Goal: Task Accomplishment & Management: Manage account settings

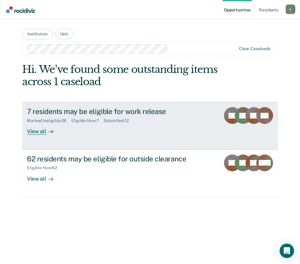
click at [44, 132] on div "View all" at bounding box center [44, 129] width 34 height 12
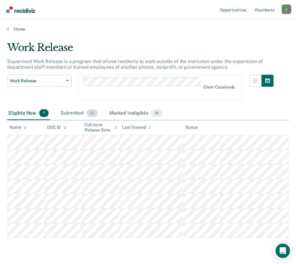
click at [79, 115] on div "Submitted 12" at bounding box center [78, 113] width 39 height 13
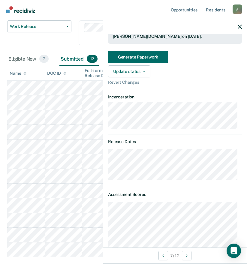
scroll to position [120, 0]
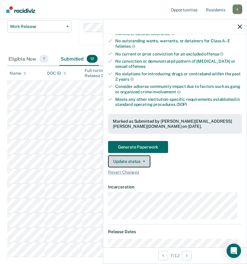
click at [127, 162] on button "Update status" at bounding box center [129, 161] width 42 height 12
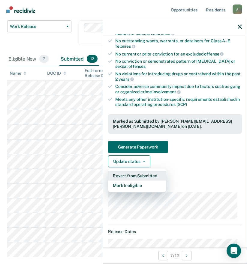
click at [129, 173] on button "Revert from Submitted" at bounding box center [137, 176] width 58 height 10
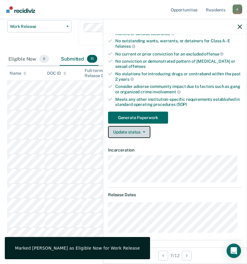
click at [132, 132] on button "Update status" at bounding box center [129, 132] width 42 height 12
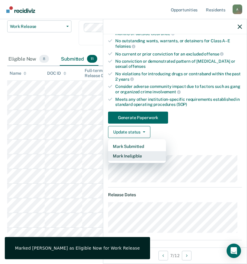
click at [134, 156] on button "Mark Ineligible" at bounding box center [137, 156] width 58 height 10
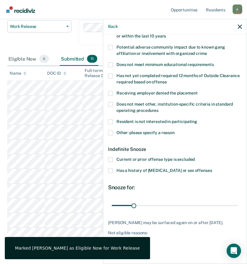
click at [110, 130] on span at bounding box center [110, 132] width 5 height 5
click at [175, 130] on input "Other: please specify a reason" at bounding box center [175, 130] width 0 height 0
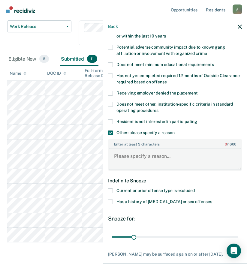
click at [129, 158] on textarea "Enter at least 3 characters 0 / 1600" at bounding box center [175, 159] width 133 height 22
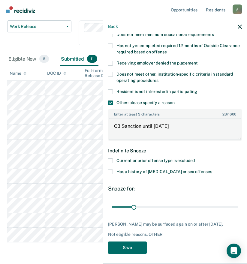
scroll to position [139, 0]
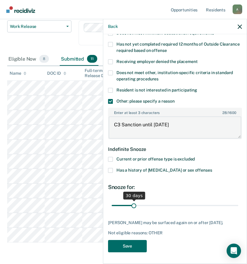
type textarea "C3 Sanction until [DATE]"
drag, startPoint x: 133, startPoint y: 206, endPoint x: 163, endPoint y: 204, distance: 29.7
type input "76"
click at [163, 204] on input "range" at bounding box center [175, 205] width 127 height 10
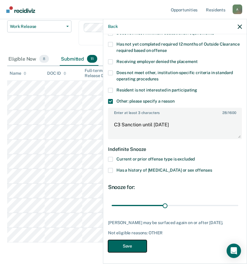
click at [123, 246] on button "Save" at bounding box center [127, 246] width 39 height 12
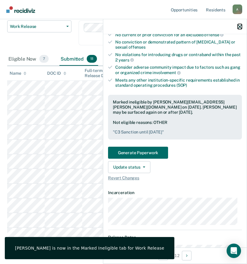
click at [239, 26] on icon "button" at bounding box center [239, 27] width 4 height 4
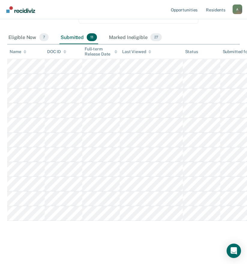
scroll to position [0, 0]
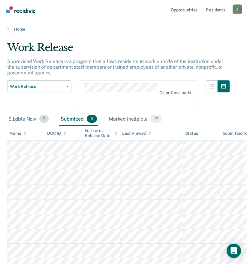
click at [28, 120] on div "Eligible Now 7" at bounding box center [28, 118] width 43 height 13
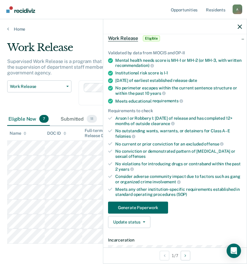
scroll to position [60, 0]
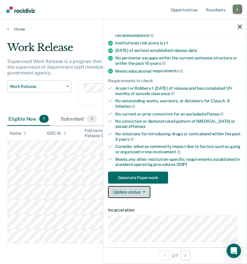
click at [140, 193] on button "Update status" at bounding box center [129, 192] width 42 height 12
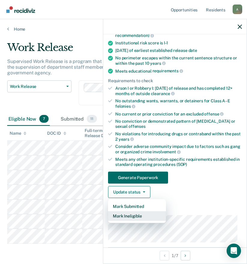
click at [136, 213] on button "Mark Ineligible" at bounding box center [137, 216] width 58 height 10
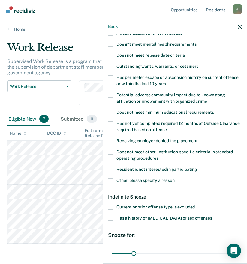
scroll to position [0, 0]
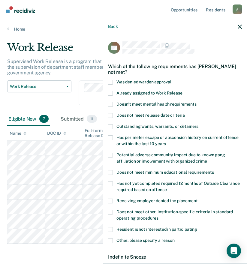
click at [134, 106] on span "Doesn't meet mental health requirements" at bounding box center [156, 104] width 80 height 5
click at [196, 102] on input "Doesn't meet mental health requirements" at bounding box center [196, 102] width 0 height 0
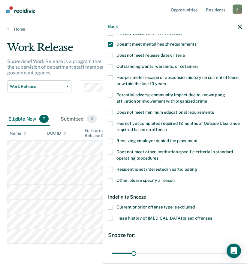
scroll to position [113, 0]
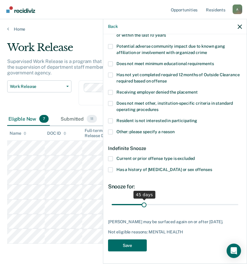
drag, startPoint x: 132, startPoint y: 199, endPoint x: 143, endPoint y: 199, distance: 10.8
type input "45"
click at [143, 199] on input "range" at bounding box center [175, 204] width 127 height 10
click at [133, 244] on button "Save" at bounding box center [127, 245] width 39 height 12
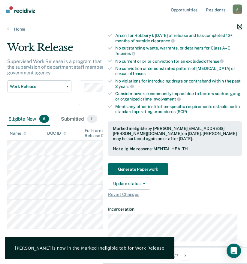
click at [239, 27] on icon "button" at bounding box center [239, 27] width 4 height 4
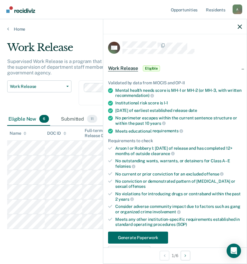
scroll to position [60, 0]
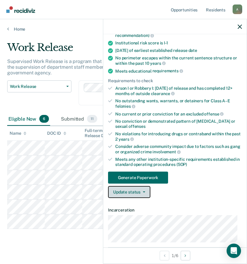
click at [115, 191] on button "Update status" at bounding box center [129, 192] width 42 height 12
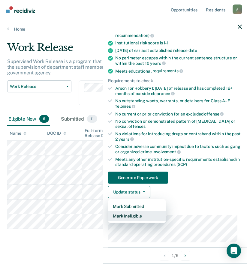
click at [132, 215] on button "Mark Ineligible" at bounding box center [137, 216] width 58 height 10
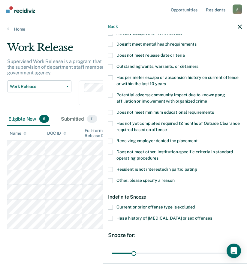
scroll to position [30, 0]
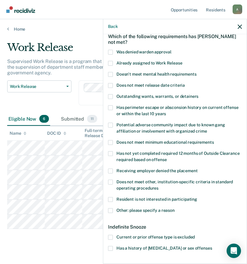
click at [141, 76] on span "Doesn't meet mental health requirements" at bounding box center [156, 74] width 80 height 5
click at [196, 72] on input "Doesn't meet mental health requirements" at bounding box center [196, 72] width 0 height 0
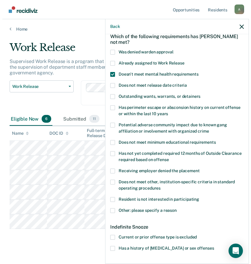
scroll to position [108, 0]
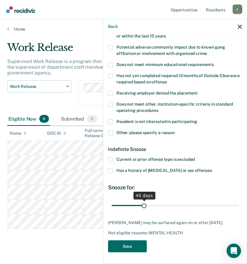
drag, startPoint x: 133, startPoint y: 205, endPoint x: 143, endPoint y: 205, distance: 9.9
type input "45"
click at [143, 205] on input "range" at bounding box center [175, 205] width 127 height 10
click at [133, 251] on button "Save" at bounding box center [127, 246] width 39 height 12
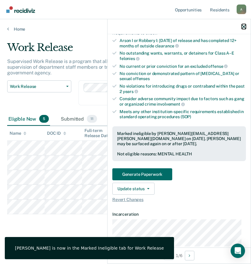
click at [245, 25] on icon "button" at bounding box center [244, 27] width 4 height 4
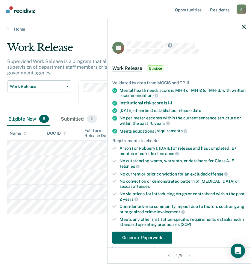
scroll to position [60, 0]
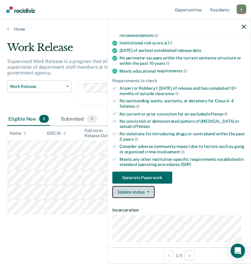
click at [137, 192] on button "Update status" at bounding box center [133, 192] width 42 height 12
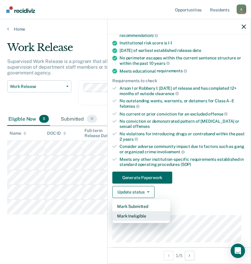
click at [136, 215] on button "Mark Ineligible" at bounding box center [141, 216] width 58 height 10
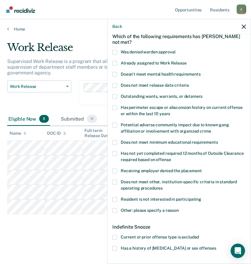
scroll to position [90, 0]
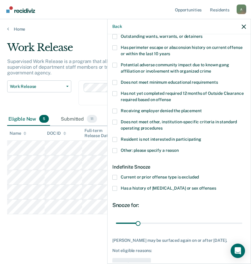
click at [140, 178] on span "Current or prior offense type is excluded" at bounding box center [160, 177] width 78 height 5
click at [199, 175] on input "Current or prior offense type is excluded" at bounding box center [199, 175] width 0 height 0
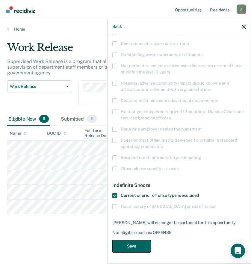
click at [130, 243] on button "Save" at bounding box center [131, 246] width 39 height 12
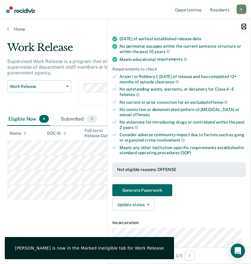
click at [243, 26] on icon "button" at bounding box center [244, 27] width 4 height 4
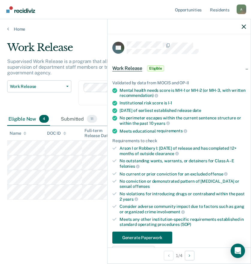
scroll to position [60, 0]
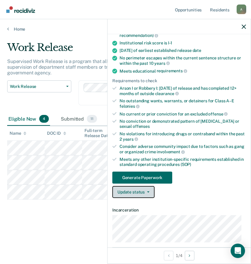
click at [125, 193] on button "Update status" at bounding box center [133, 192] width 42 height 12
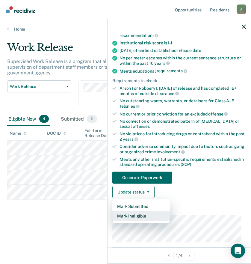
click at [131, 215] on button "Mark Ineligible" at bounding box center [141, 216] width 58 height 10
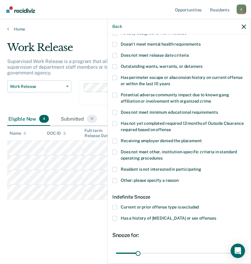
scroll to position [90, 0]
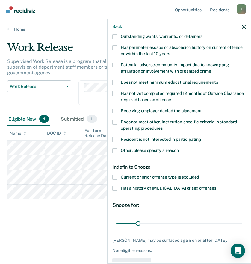
click at [115, 152] on span at bounding box center [114, 150] width 5 height 5
click at [179, 148] on input "Other: please specify a reason" at bounding box center [179, 148] width 0 height 0
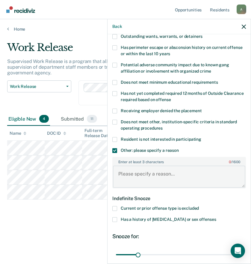
click at [137, 176] on textarea "Enter at least 3 characters 0 / 1600" at bounding box center [179, 177] width 133 height 22
type textarea "c"
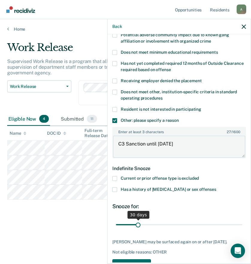
type textarea "C3 Sanction until [DATE]"
drag, startPoint x: 137, startPoint y: 224, endPoint x: 160, endPoint y: 224, distance: 22.8
type input "65"
click at [160, 224] on input "range" at bounding box center [179, 224] width 127 height 10
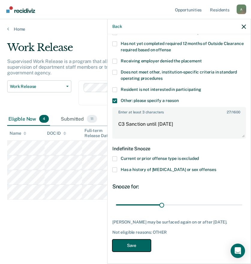
click at [139, 242] on button "Save" at bounding box center [131, 245] width 39 height 12
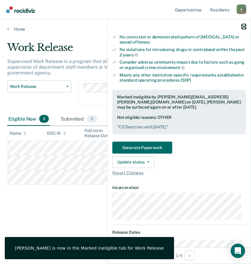
drag, startPoint x: 244, startPoint y: 25, endPoint x: 249, endPoint y: 43, distance: 18.5
click at [244, 25] on icon "button" at bounding box center [244, 27] width 4 height 4
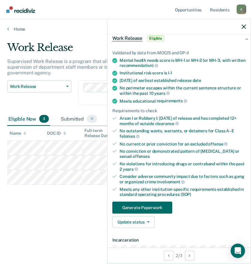
scroll to position [60, 0]
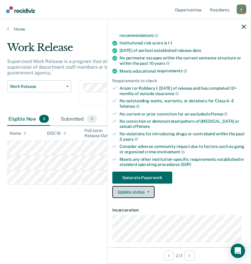
click at [137, 188] on button "Update status" at bounding box center [133, 192] width 42 height 12
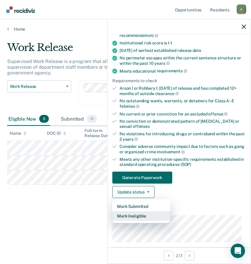
click at [142, 216] on button "Mark Ineligible" at bounding box center [141, 216] width 58 height 10
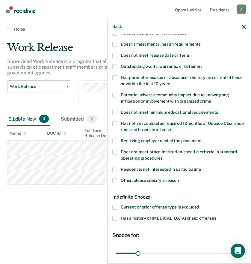
scroll to position [0, 0]
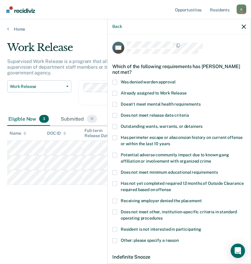
click at [149, 103] on span "Doesn't meet mental health requirements" at bounding box center [161, 104] width 80 height 5
click at [201, 102] on input "Doesn't meet mental health requirements" at bounding box center [201, 102] width 0 height 0
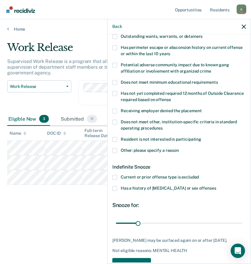
scroll to position [113, 0]
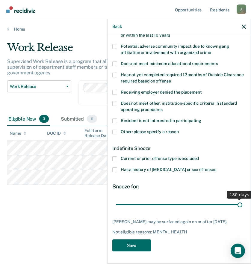
drag, startPoint x: 138, startPoint y: 198, endPoint x: 240, endPoint y: 199, distance: 102.0
click at [240, 199] on input "range" at bounding box center [179, 204] width 127 height 10
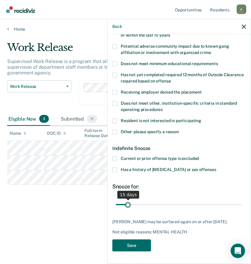
drag, startPoint x: 234, startPoint y: 200, endPoint x: 128, endPoint y: 198, distance: 106.2
click at [128, 199] on input "range" at bounding box center [179, 204] width 127 height 10
drag, startPoint x: 126, startPoint y: 199, endPoint x: 121, endPoint y: 199, distance: 4.6
click at [121, 199] on input "range" at bounding box center [179, 204] width 127 height 10
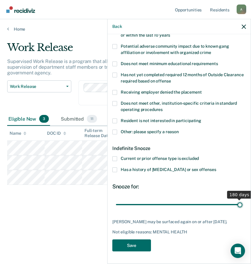
drag, startPoint x: 121, startPoint y: 199, endPoint x: 243, endPoint y: 205, distance: 122.2
type input "180"
click at [243, 205] on input "range" at bounding box center [179, 204] width 127 height 10
click at [130, 245] on button "Save" at bounding box center [131, 245] width 39 height 12
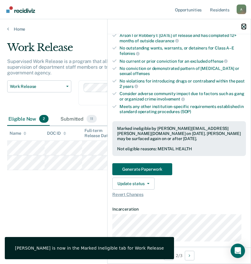
click at [246, 26] on icon "button" at bounding box center [244, 27] width 4 height 4
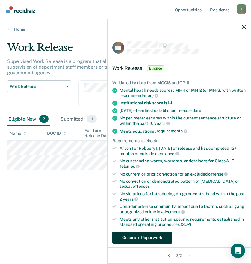
scroll to position [90, 0]
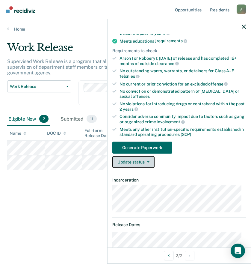
click at [135, 162] on button "Update status" at bounding box center [133, 162] width 42 height 12
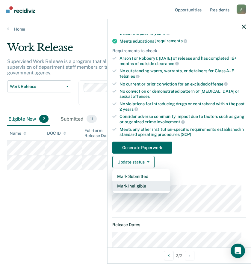
click at [136, 184] on button "Mark Ineligible" at bounding box center [141, 186] width 58 height 10
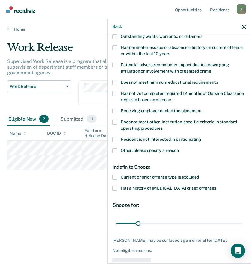
click at [126, 150] on span "Other: please specify a reason" at bounding box center [150, 150] width 58 height 5
click at [179, 148] on input "Other: please specify a reason" at bounding box center [179, 148] width 0 height 0
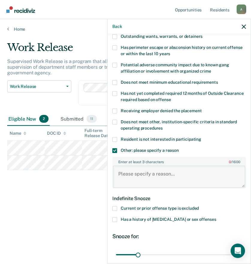
click at [130, 177] on textarea "Enter at least 3 characters 0 / 1600" at bounding box center [179, 177] width 133 height 22
type textarea "i"
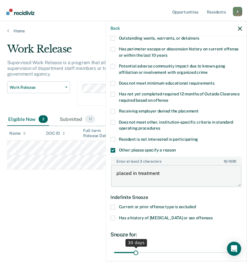
scroll to position [139, 0]
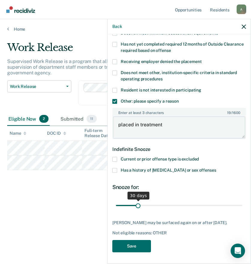
type textarea "placed in treatment"
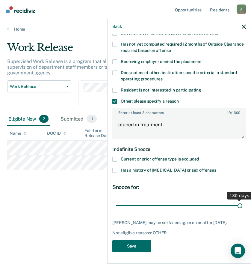
drag, startPoint x: 136, startPoint y: 204, endPoint x: 240, endPoint y: 203, distance: 104.4
type input "180"
click at [240, 203] on input "range" at bounding box center [179, 205] width 127 height 10
click at [138, 248] on button "Save" at bounding box center [131, 246] width 39 height 12
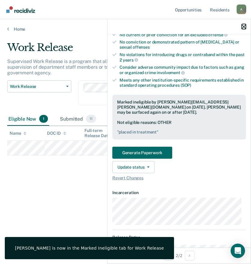
click at [244, 26] on icon "button" at bounding box center [244, 27] width 4 height 4
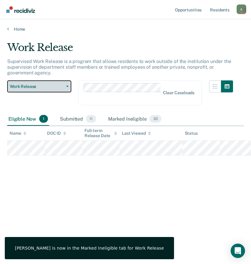
click at [37, 88] on span "Work Release" at bounding box center [37, 86] width 54 height 5
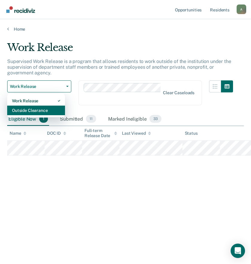
click at [33, 111] on div "Outside Clearance" at bounding box center [36, 111] width 48 height 10
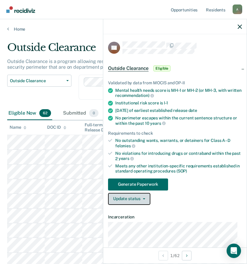
click at [134, 199] on button "Update status" at bounding box center [129, 199] width 42 height 12
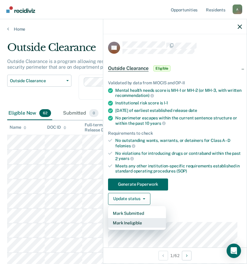
click at [138, 223] on button "Mark Ineligible" at bounding box center [137, 223] width 58 height 10
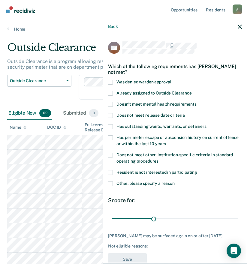
click at [127, 183] on span "Other: please specify a reason" at bounding box center [145, 183] width 58 height 5
click at [175, 181] on input "Other: please specify a reason" at bounding box center [175, 181] width 0 height 0
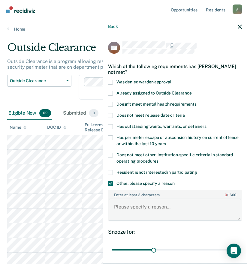
click at [141, 208] on textarea "Enter at least 3 characters 0 / 1600" at bounding box center [175, 210] width 133 height 22
type textarea "1 cdv [DATE] cdv free"
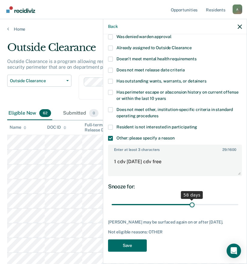
drag, startPoint x: 153, startPoint y: 199, endPoint x: 189, endPoint y: 198, distance: 36.3
type input "58"
click at [189, 199] on input "range" at bounding box center [175, 204] width 127 height 10
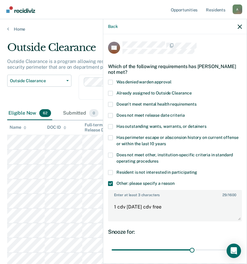
click at [151, 105] on span "Doesn't meet mental health requirements" at bounding box center [156, 104] width 80 height 5
click at [196, 102] on input "Doesn't meet mental health requirements" at bounding box center [196, 102] width 0 height 0
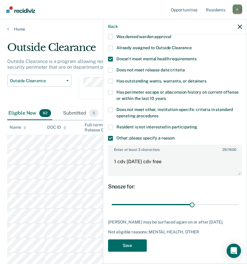
scroll to position [30, 0]
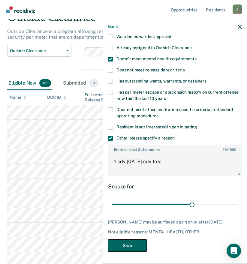
click at [130, 243] on button "Save" at bounding box center [127, 245] width 39 height 12
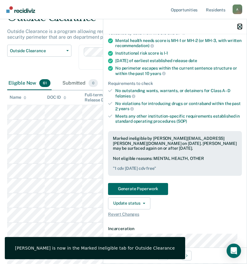
click at [241, 26] on icon "button" at bounding box center [239, 27] width 4 height 4
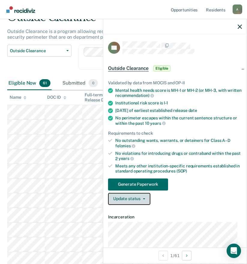
click at [130, 198] on button "Update status" at bounding box center [129, 199] width 42 height 12
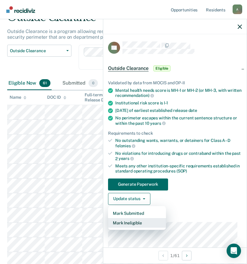
click at [142, 220] on button "Mark Ineligible" at bounding box center [137, 223] width 58 height 10
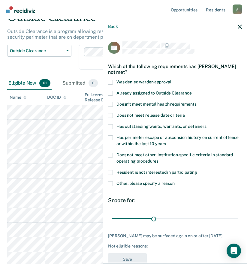
click at [149, 103] on span "Doesn't meet mental health requirements" at bounding box center [156, 104] width 80 height 5
click at [196, 102] on input "Doesn't meet mental health requirements" at bounding box center [196, 102] width 0 height 0
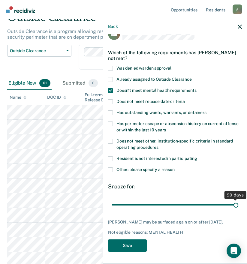
drag, startPoint x: 151, startPoint y: 200, endPoint x: 236, endPoint y: 201, distance: 84.6
type input "90"
click at [236, 201] on input "range" at bounding box center [175, 204] width 127 height 10
click at [123, 244] on button "Save" at bounding box center [127, 245] width 39 height 12
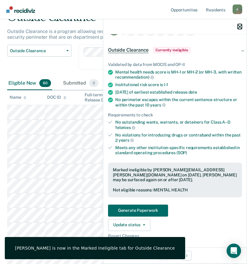
click at [241, 26] on icon "button" at bounding box center [239, 27] width 4 height 4
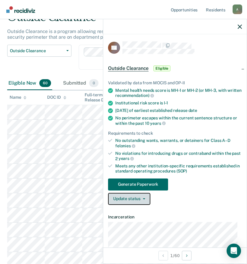
click at [130, 202] on button "Update status" at bounding box center [129, 199] width 42 height 12
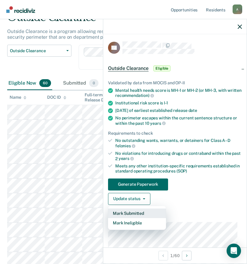
click at [135, 213] on button "Mark Submitted" at bounding box center [137, 213] width 58 height 10
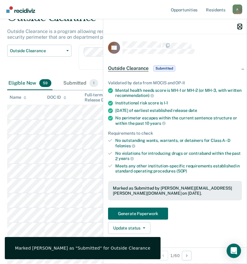
click at [239, 26] on icon "button" at bounding box center [239, 27] width 4 height 4
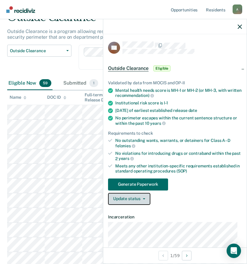
click at [138, 199] on button "Update status" at bounding box center [129, 199] width 42 height 12
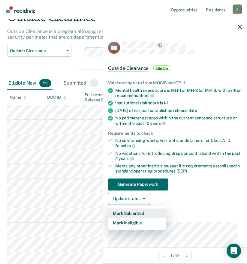
click at [138, 214] on button "Mark Submitted" at bounding box center [137, 213] width 58 height 10
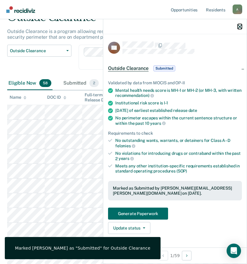
click at [240, 27] on icon "button" at bounding box center [239, 27] width 4 height 4
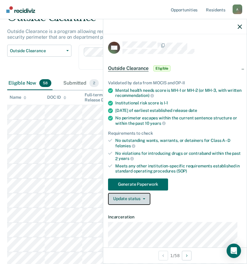
click at [138, 203] on button "Update status" at bounding box center [129, 199] width 42 height 12
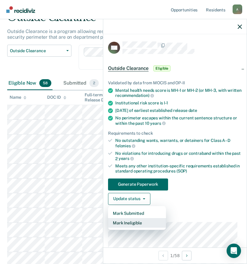
click at [143, 223] on button "Mark Ineligible" at bounding box center [137, 223] width 58 height 10
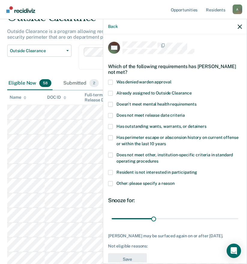
click at [168, 103] on span "Doesn't meet mental health requirements" at bounding box center [156, 104] width 80 height 5
click at [196, 102] on input "Doesn't meet mental health requirements" at bounding box center [196, 102] width 0 height 0
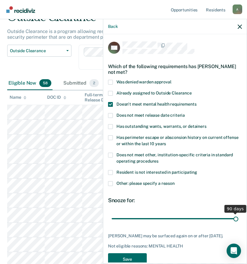
drag, startPoint x: 152, startPoint y: 218, endPoint x: 234, endPoint y: 224, distance: 83.0
type input "90"
click at [234, 224] on input "range" at bounding box center [175, 218] width 127 height 10
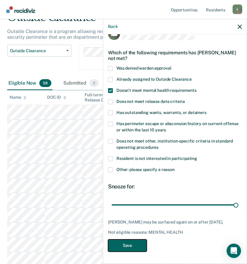
click at [122, 245] on button "Save" at bounding box center [127, 245] width 39 height 12
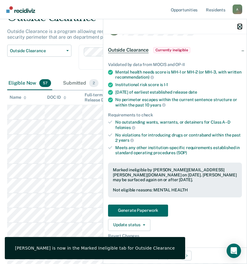
click at [240, 27] on icon "button" at bounding box center [239, 27] width 4 height 4
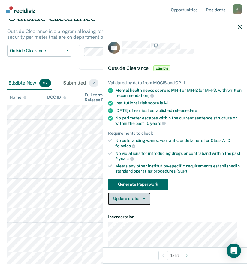
click at [135, 199] on button "Update status" at bounding box center [129, 199] width 42 height 12
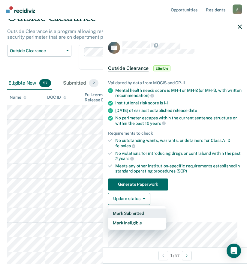
click at [135, 211] on button "Mark Submitted" at bounding box center [137, 213] width 58 height 10
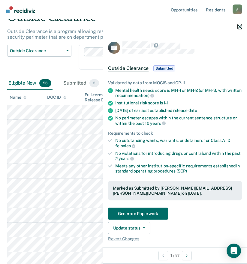
click at [239, 24] on button "button" at bounding box center [239, 26] width 4 height 5
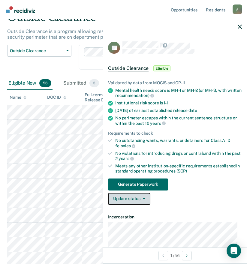
click at [132, 197] on button "Update status" at bounding box center [129, 199] width 42 height 12
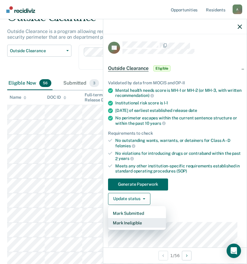
click at [133, 224] on button "Mark Ineligible" at bounding box center [137, 223] width 58 height 10
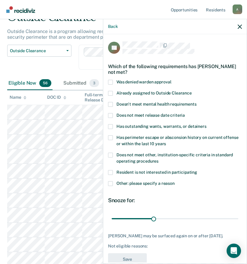
click at [151, 103] on span "Doesn't meet mental health requirements" at bounding box center [156, 104] width 80 height 5
click at [196, 102] on input "Doesn't meet mental health requirements" at bounding box center [196, 102] width 0 height 0
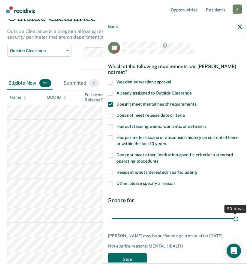
drag, startPoint x: 154, startPoint y: 217, endPoint x: 232, endPoint y: 221, distance: 77.7
type input "90"
click at [232, 221] on input "range" at bounding box center [175, 218] width 127 height 10
click at [136, 259] on button "Save" at bounding box center [127, 259] width 39 height 12
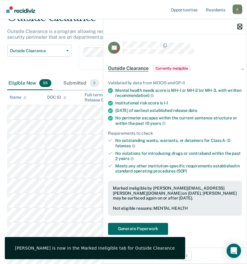
click at [239, 26] on icon "button" at bounding box center [239, 27] width 4 height 4
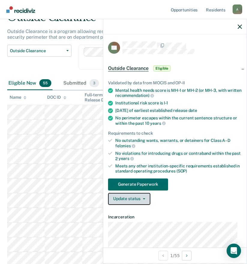
click at [126, 196] on button "Update status" at bounding box center [129, 199] width 42 height 12
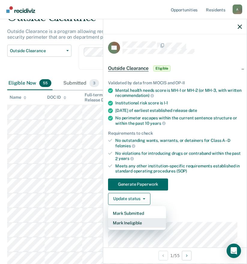
click at [135, 225] on button "Mark Ineligible" at bounding box center [137, 223] width 58 height 10
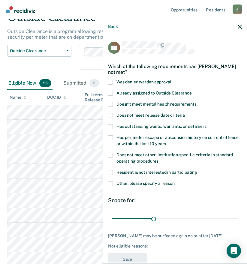
click at [151, 103] on span "Doesn't meet mental health requirements" at bounding box center [156, 104] width 80 height 5
click at [196, 102] on input "Doesn't meet mental health requirements" at bounding box center [196, 102] width 0 height 0
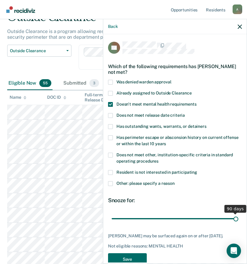
drag, startPoint x: 151, startPoint y: 221, endPoint x: 247, endPoint y: 223, distance: 96.0
type input "90"
click at [238, 223] on input "range" at bounding box center [175, 218] width 127 height 10
click at [139, 259] on button "Save" at bounding box center [127, 259] width 39 height 12
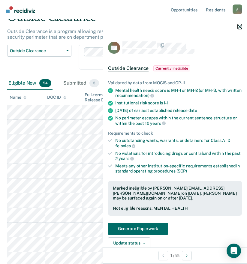
click at [240, 27] on icon "button" at bounding box center [239, 27] width 4 height 4
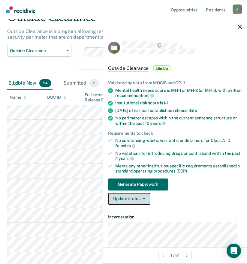
click at [142, 199] on button "Update status" at bounding box center [129, 199] width 42 height 12
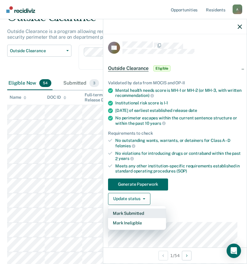
click at [133, 213] on button "Mark Submitted" at bounding box center [137, 213] width 58 height 10
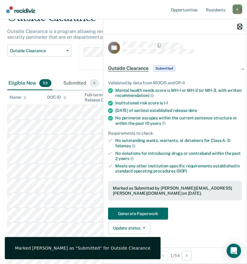
click at [238, 25] on icon "button" at bounding box center [239, 27] width 4 height 4
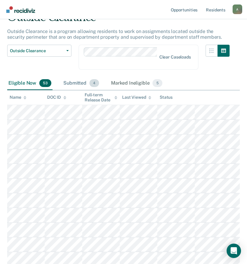
click at [76, 85] on div "Submitted 4" at bounding box center [81, 83] width 38 height 13
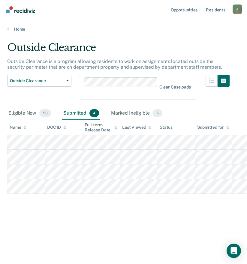
scroll to position [0, 0]
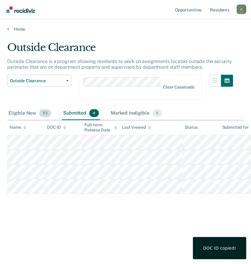
click at [31, 113] on div "Eligible Now 53" at bounding box center [29, 113] width 45 height 13
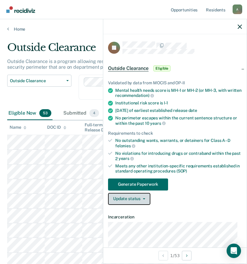
click at [138, 198] on button "Update status" at bounding box center [129, 199] width 42 height 12
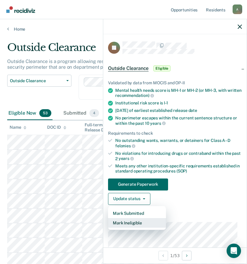
click at [132, 221] on button "Mark Ineligible" at bounding box center [137, 223] width 58 height 10
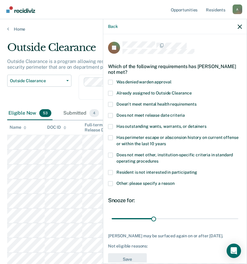
scroll to position [13, 0]
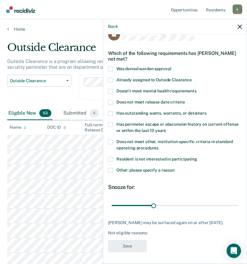
click at [111, 112] on span at bounding box center [110, 113] width 5 height 5
click at [206, 111] on input "Has outstanding wants, warrants, or detainers" at bounding box center [206, 111] width 0 height 0
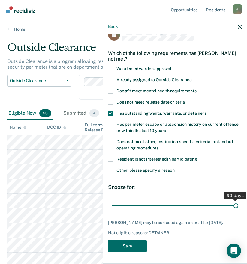
drag, startPoint x: 153, startPoint y: 204, endPoint x: 239, endPoint y: 203, distance: 86.1
type input "90"
click at [238, 203] on input "range" at bounding box center [175, 205] width 127 height 10
click at [123, 251] on button "Save" at bounding box center [127, 246] width 39 height 12
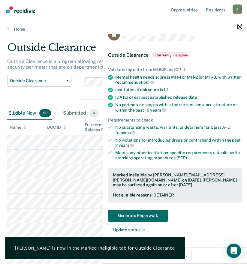
click at [240, 25] on icon "button" at bounding box center [239, 27] width 4 height 4
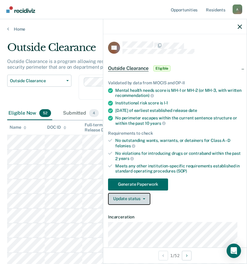
click at [124, 200] on button "Update status" at bounding box center [129, 199] width 42 height 12
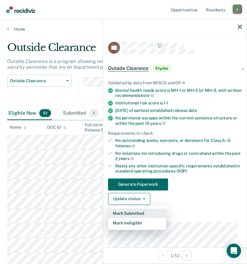
click at [130, 212] on button "Mark Submitted" at bounding box center [137, 213] width 58 height 10
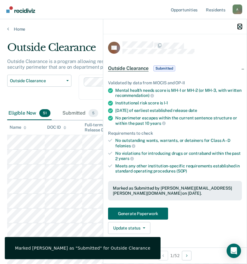
click at [240, 27] on icon "button" at bounding box center [239, 27] width 4 height 4
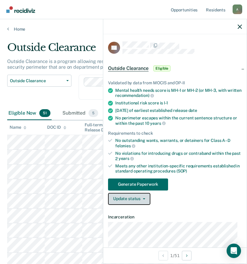
click at [131, 199] on button "Update status" at bounding box center [129, 199] width 42 height 12
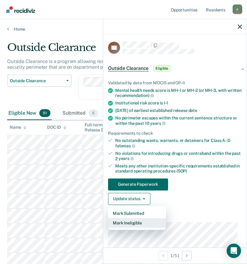
click at [131, 223] on button "Mark Ineligible" at bounding box center [137, 223] width 58 height 10
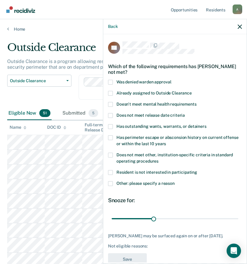
click at [110, 184] on span at bounding box center [110, 183] width 5 height 5
click at [175, 181] on input "Other: please specify a reason" at bounding box center [175, 181] width 0 height 0
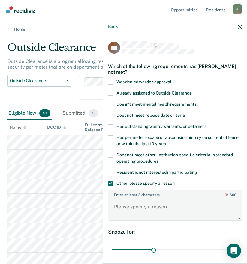
click at [135, 207] on textarea "Enter at least 3 characters 0 / 1600" at bounding box center [175, 210] width 133 height 22
type textarea "1 violation [DATE] cdv free"
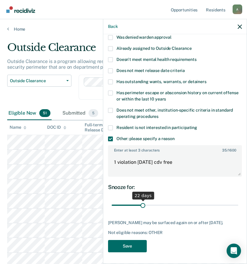
drag, startPoint x: 152, startPoint y: 204, endPoint x: 142, endPoint y: 204, distance: 9.9
type input "22"
click at [142, 204] on input "range" at bounding box center [175, 205] width 127 height 10
click at [124, 249] on button "Save" at bounding box center [127, 246] width 39 height 12
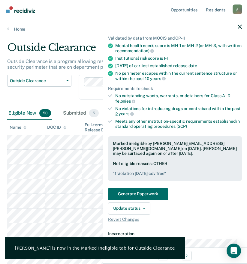
scroll to position [0, 0]
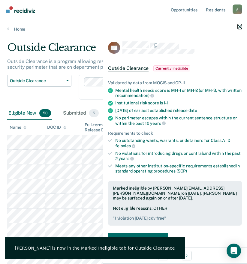
drag, startPoint x: 240, startPoint y: 25, endPoint x: 220, endPoint y: 47, distance: 30.2
click at [240, 25] on icon "button" at bounding box center [239, 27] width 4 height 4
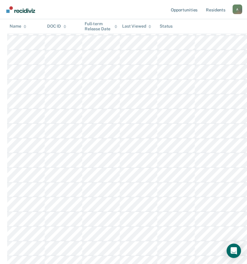
scroll to position [649, 0]
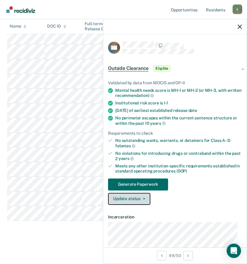
click at [133, 201] on button "Update status" at bounding box center [129, 199] width 42 height 12
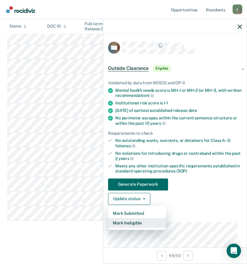
click at [137, 221] on button "Mark Ineligible" at bounding box center [137, 223] width 58 height 10
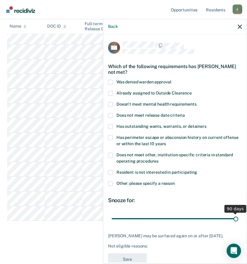
drag, startPoint x: 152, startPoint y: 218, endPoint x: 254, endPoint y: 219, distance: 101.4
type input "90"
click at [238, 219] on input "range" at bounding box center [175, 218] width 127 height 10
click at [112, 184] on span at bounding box center [110, 183] width 5 height 5
click at [175, 181] on input "Other: please specify a reason" at bounding box center [175, 181] width 0 height 0
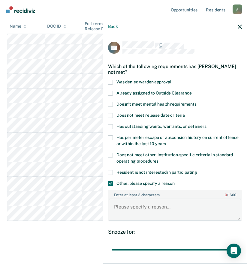
click at [141, 209] on textarea "Enter at least 3 characters 0 / 1600" at bounding box center [175, 210] width 133 height 22
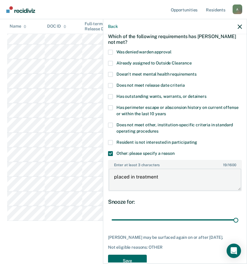
scroll to position [50, 0]
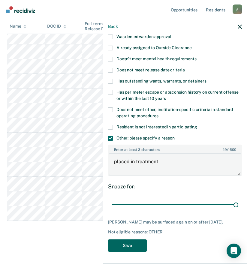
type textarea "placed in treatment"
click at [125, 246] on button "Save" at bounding box center [127, 245] width 39 height 12
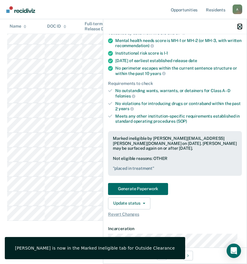
click at [239, 24] on button "button" at bounding box center [239, 26] width 4 height 5
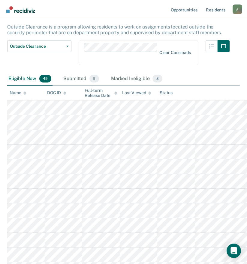
scroll to position [0, 0]
